Goal: Navigation & Orientation: Go to known website

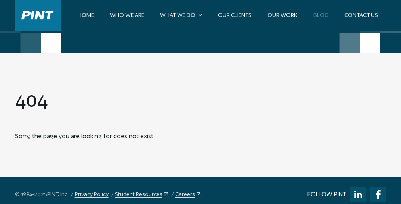
click at [378, 196] on link "Facebook" at bounding box center [378, 194] width 16 height 16
click at [378, 195] on link "Facebook" at bounding box center [378, 194] width 16 height 16
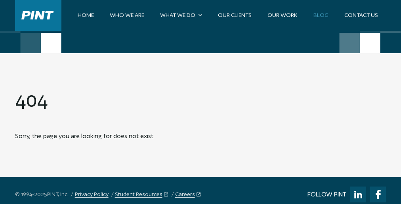
click at [378, 195] on link "Facebook" at bounding box center [378, 194] width 16 height 16
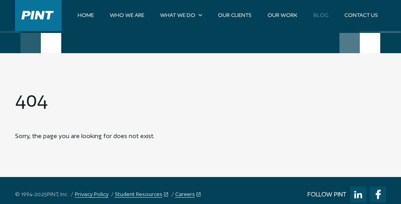
click at [378, 195] on link "Facebook" at bounding box center [378, 194] width 16 height 16
